Goal: Navigation & Orientation: Find specific page/section

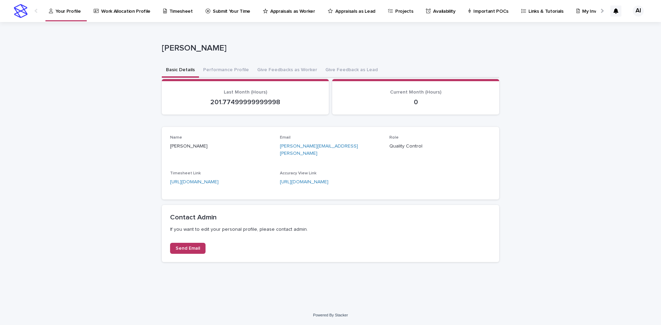
click at [307, 15] on link "Appraisals as Worker" at bounding box center [290, 10] width 56 height 21
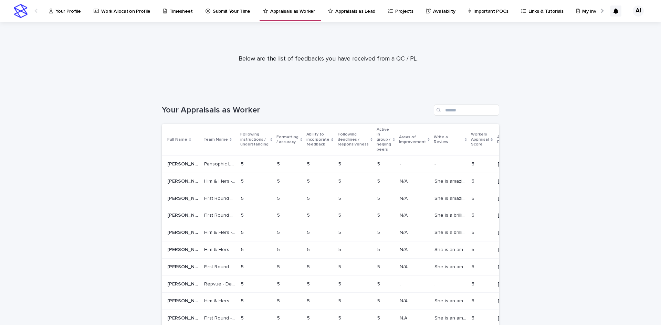
click at [339, 13] on p "Appraisals as Lead" at bounding box center [355, 7] width 40 height 14
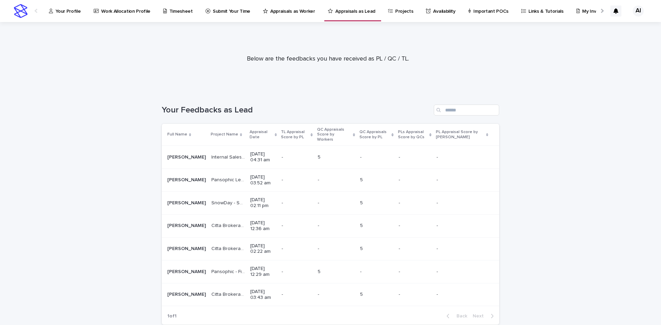
click at [62, 21] on link "Your Profile" at bounding box center [66, 10] width 36 height 21
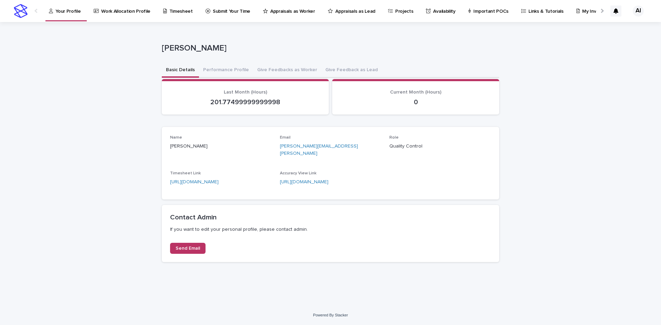
drag, startPoint x: 168, startPoint y: 70, endPoint x: 164, endPoint y: 72, distance: 5.0
click at [168, 70] on button "Basic Details" at bounding box center [180, 70] width 37 height 14
